Goal: Task Accomplishment & Management: Use online tool/utility

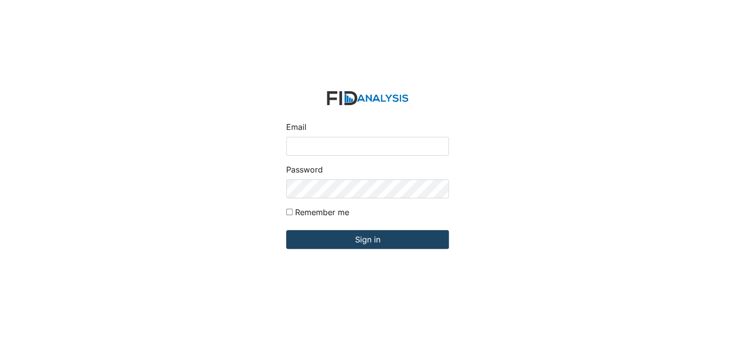
type input "[EMAIL_ADDRESS][DOMAIN_NAME]"
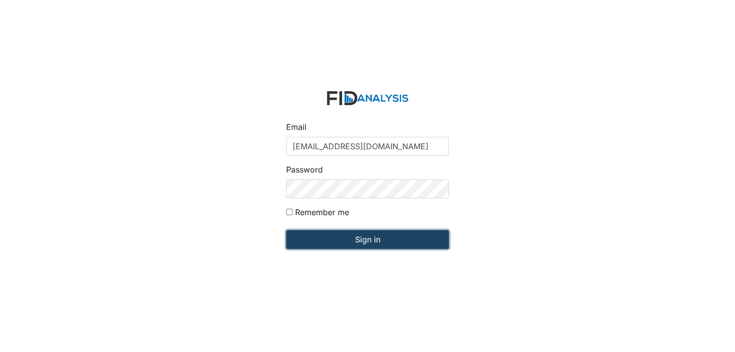
click at [368, 239] on input "Sign in" at bounding box center [367, 239] width 163 height 19
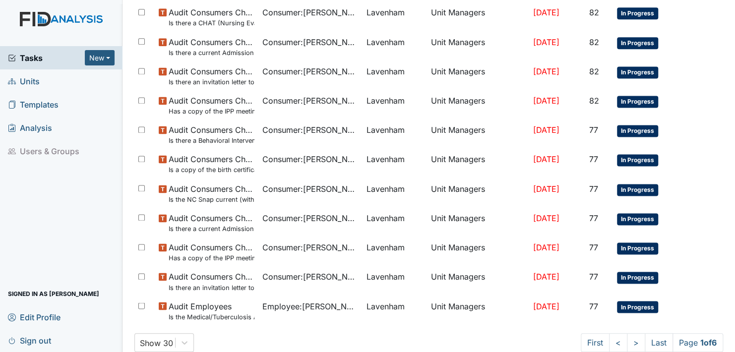
scroll to position [644, 0]
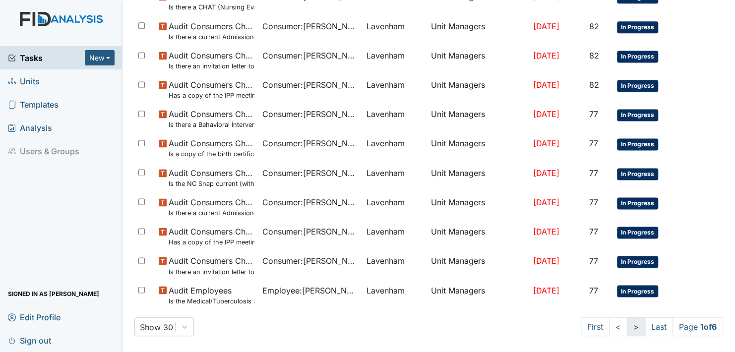
click at [627, 326] on link ">" at bounding box center [636, 326] width 18 height 19
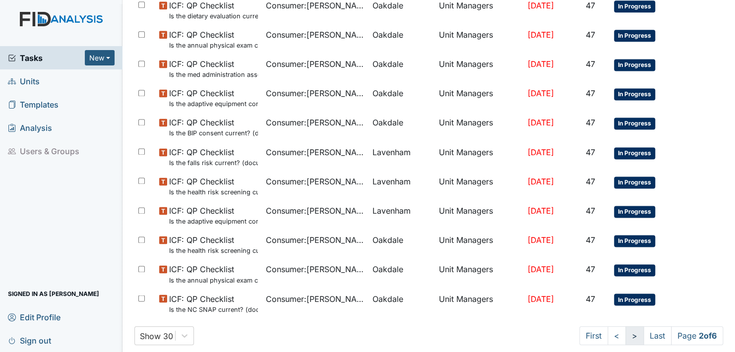
scroll to position [653, 0]
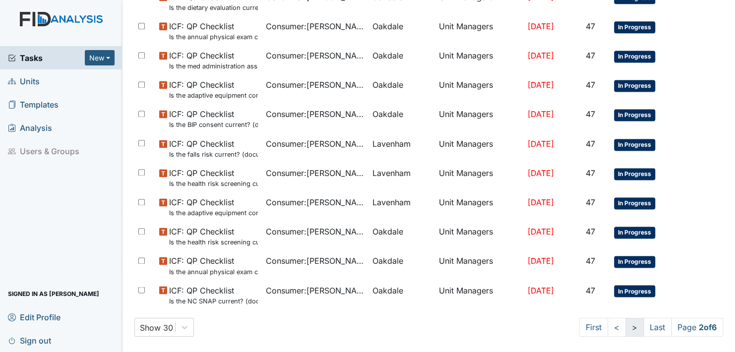
click at [625, 326] on link ">" at bounding box center [634, 327] width 18 height 19
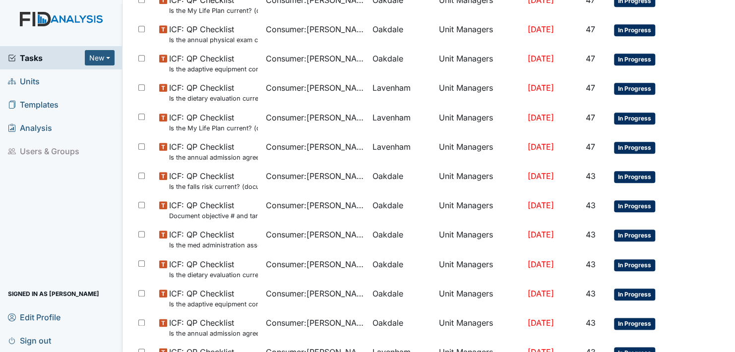
scroll to position [653, 0]
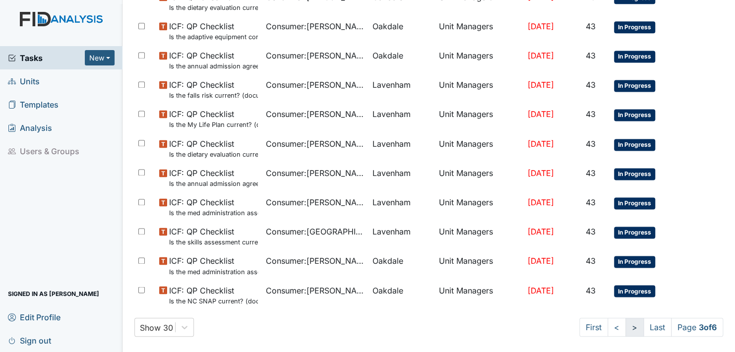
click at [625, 327] on link ">" at bounding box center [634, 327] width 18 height 19
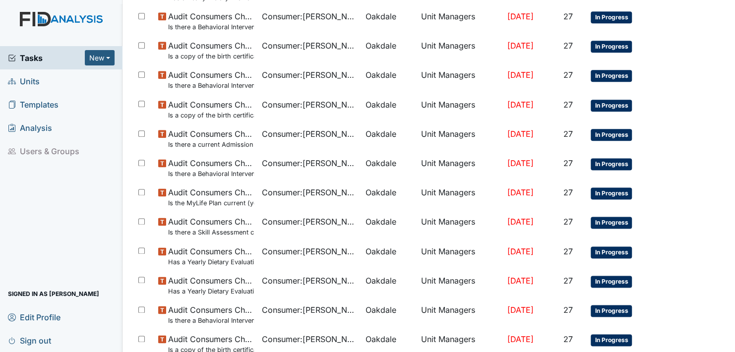
scroll to position [653, 0]
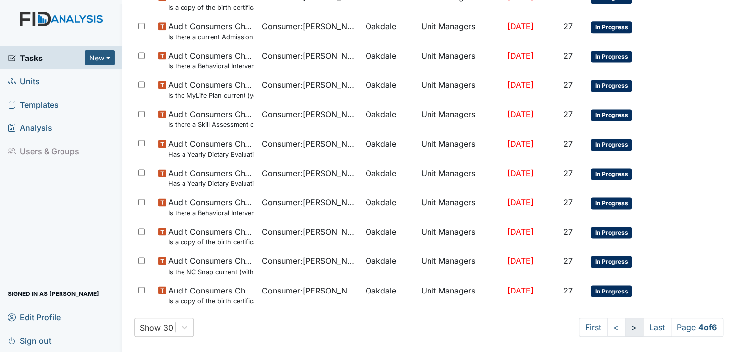
click at [625, 327] on link ">" at bounding box center [634, 327] width 18 height 19
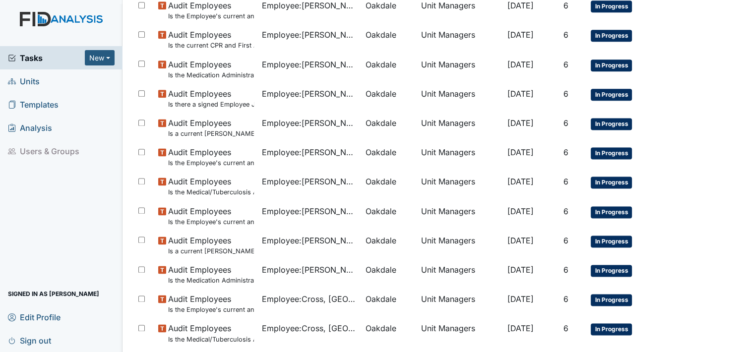
scroll to position [653, 0]
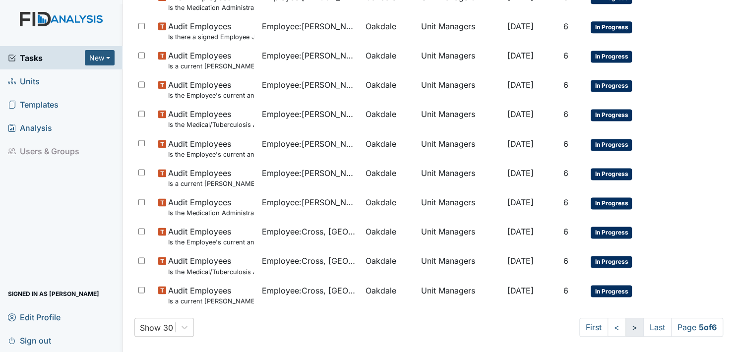
click at [625, 326] on link ">" at bounding box center [634, 327] width 18 height 19
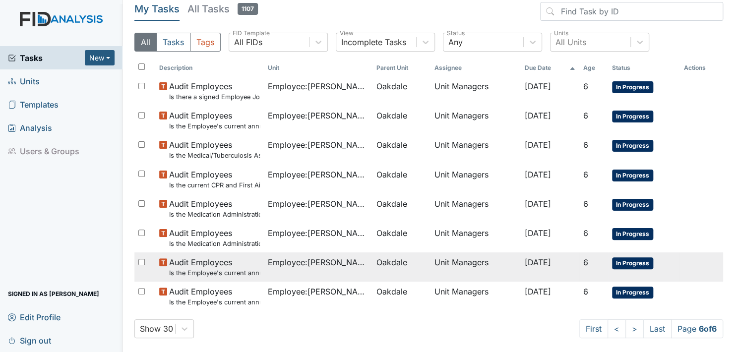
scroll to position [7, 0]
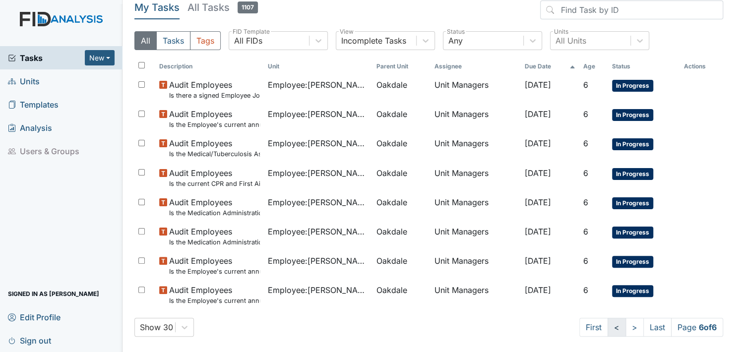
click at [607, 328] on link "<" at bounding box center [616, 327] width 18 height 19
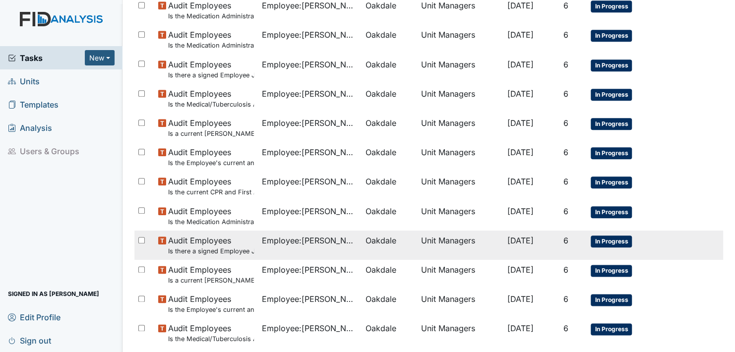
scroll to position [653, 0]
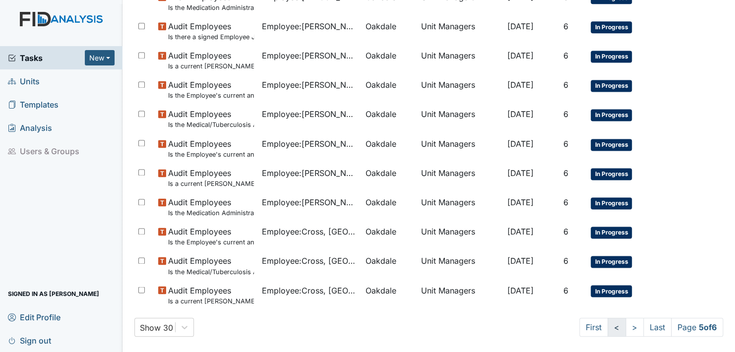
click at [607, 327] on link "<" at bounding box center [616, 327] width 18 height 19
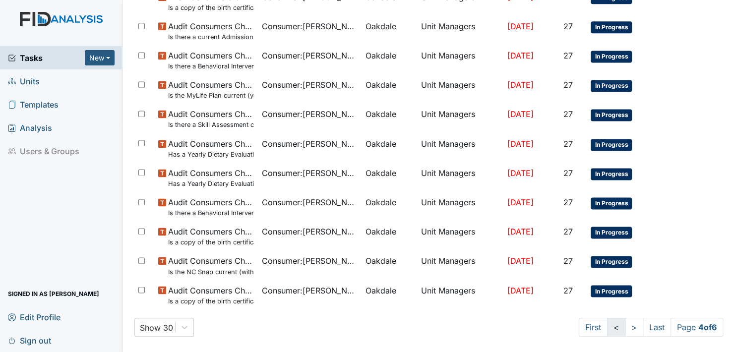
click at [607, 327] on link "<" at bounding box center [616, 327] width 18 height 19
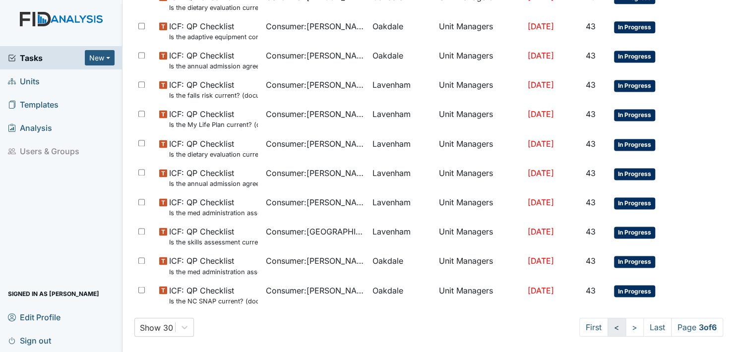
click at [607, 327] on link "<" at bounding box center [616, 327] width 18 height 19
click at [607, 326] on link "<" at bounding box center [616, 327] width 18 height 19
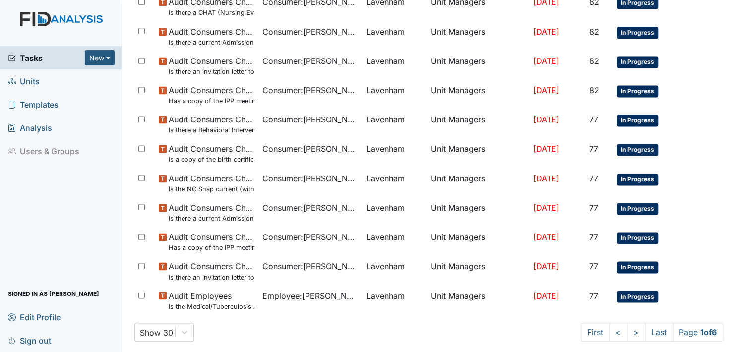
scroll to position [644, 0]
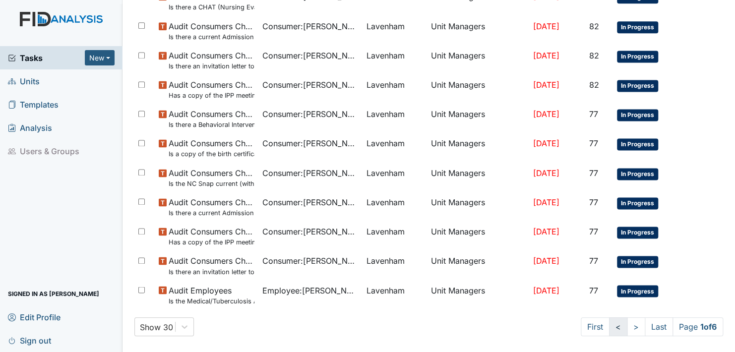
click at [609, 328] on link "<" at bounding box center [618, 326] width 18 height 19
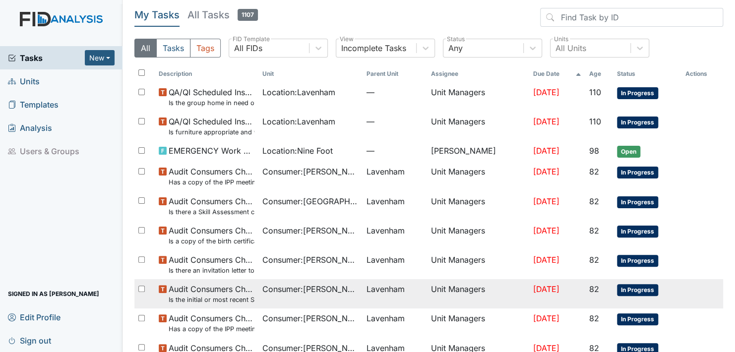
drag, startPoint x: 605, startPoint y: 328, endPoint x: 246, endPoint y: 304, distance: 359.7
click at [246, 304] on small "Is the initial or most recent Social Evaluation in the chart?" at bounding box center [212, 299] width 86 height 9
